Goal: Task Accomplishment & Management: Complete application form

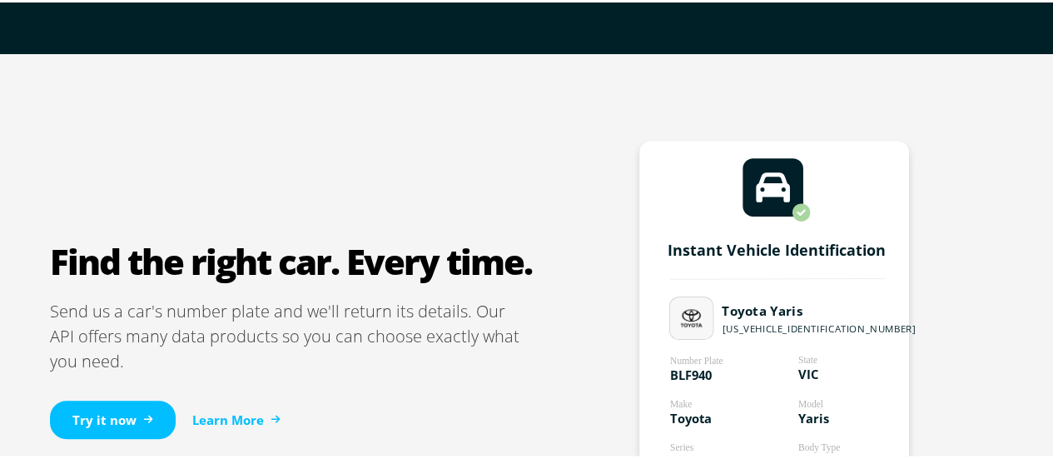
scroll to position [1082, 0]
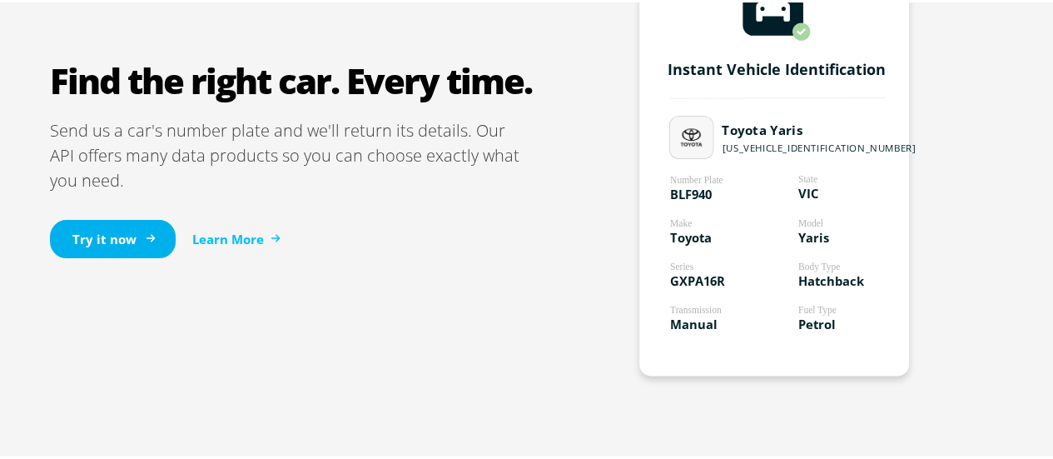
click at [86, 237] on link "Try it now" at bounding box center [113, 236] width 126 height 39
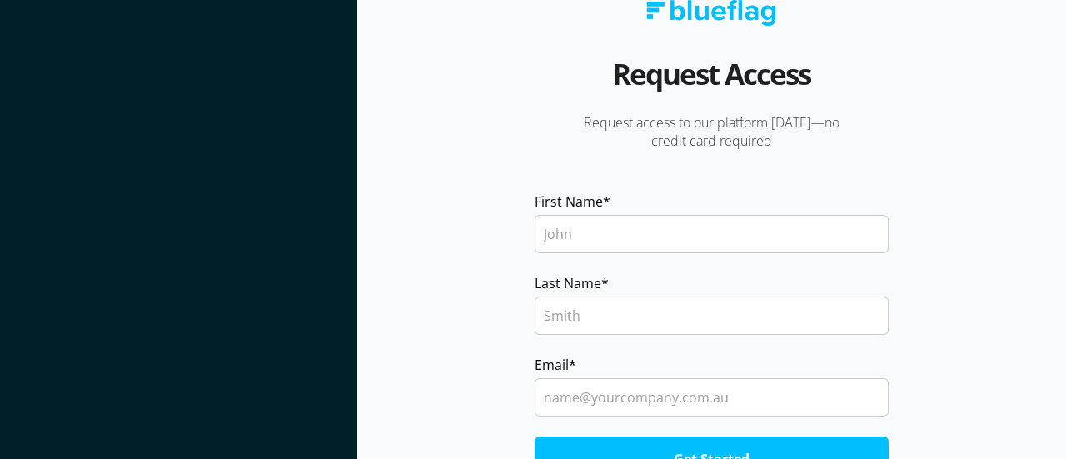
click at [612, 234] on input "First Name *" at bounding box center [712, 234] width 355 height 38
type input "[PERSON_NAME]"
type input "[PERSON_NAME][EMAIL_ADDRESS][DOMAIN_NAME]"
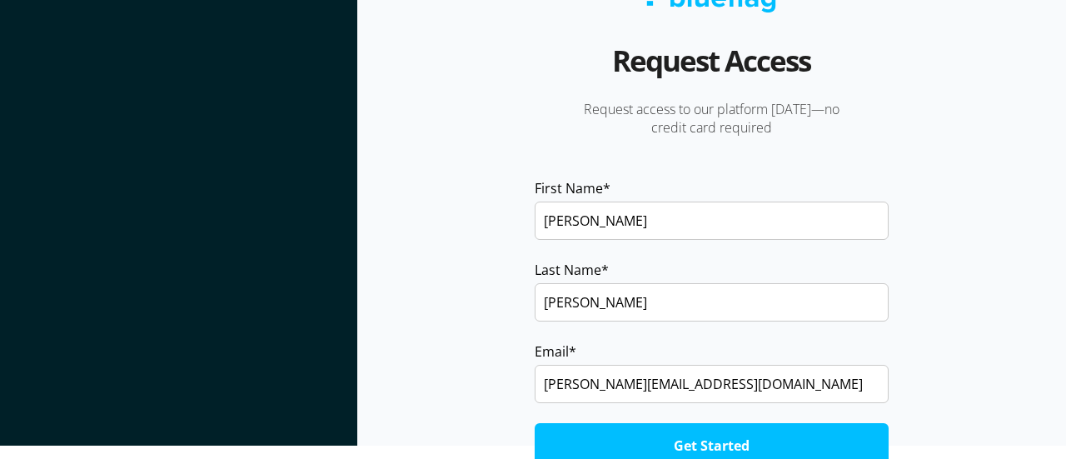
scroll to position [20, 0]
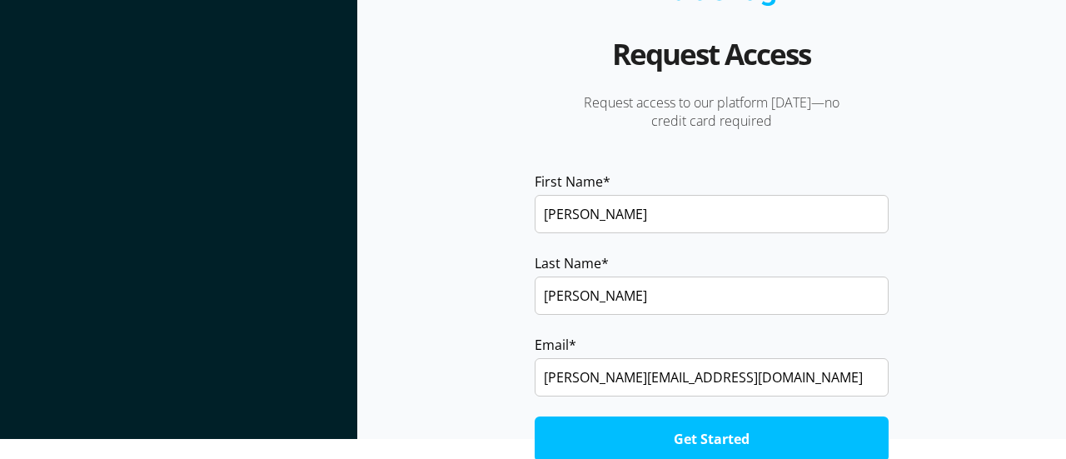
click at [701, 437] on input "Get Started" at bounding box center [712, 438] width 355 height 45
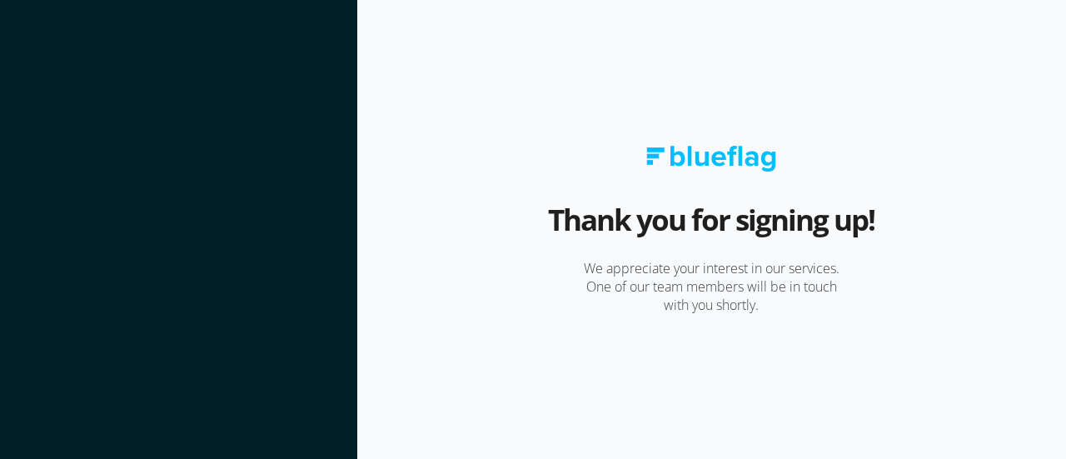
click at [676, 148] on img at bounding box center [711, 159] width 130 height 26
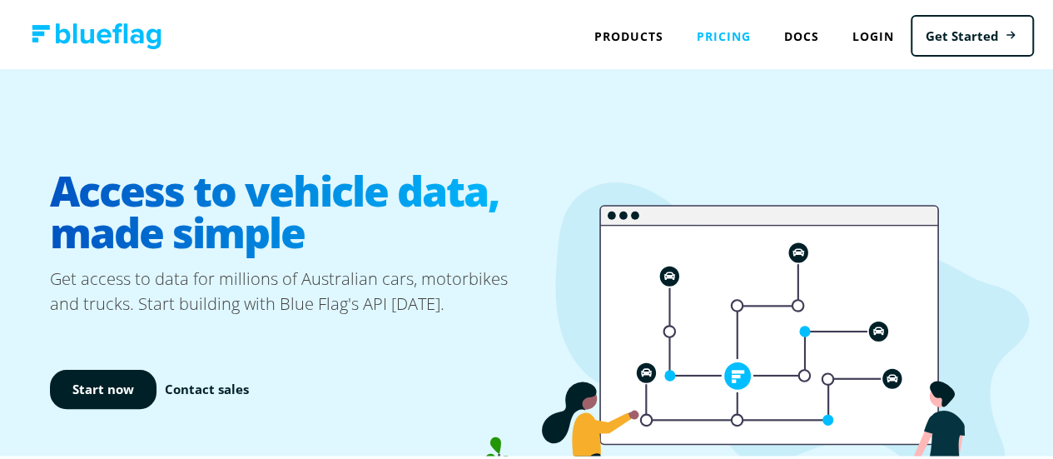
click at [710, 29] on link "Pricing" at bounding box center [723, 34] width 87 height 34
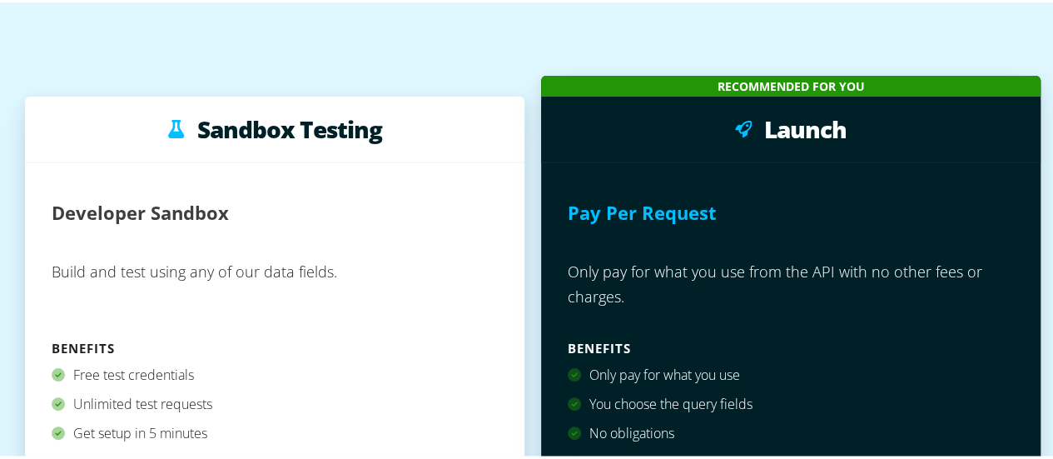
scroll to position [416, 0]
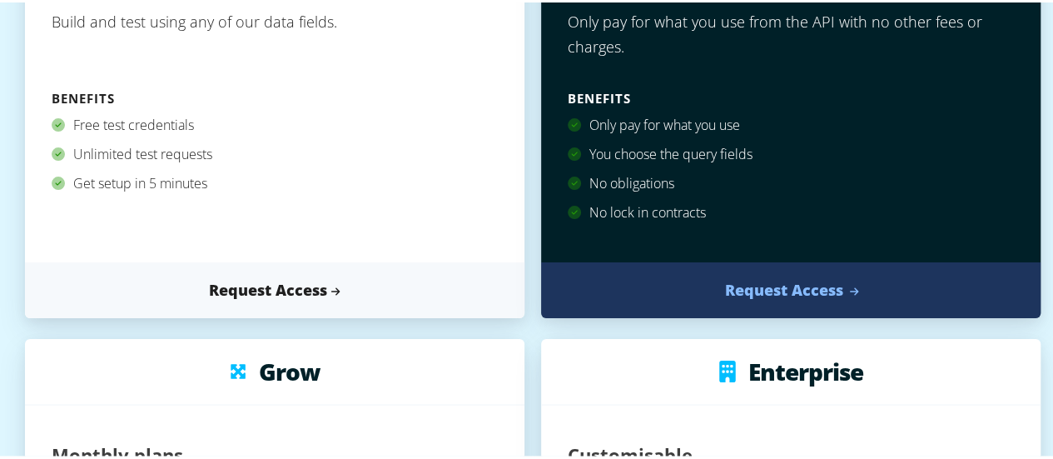
click at [776, 291] on link "Request Access" at bounding box center [791, 288] width 500 height 56
